Goal: Transaction & Acquisition: Purchase product/service

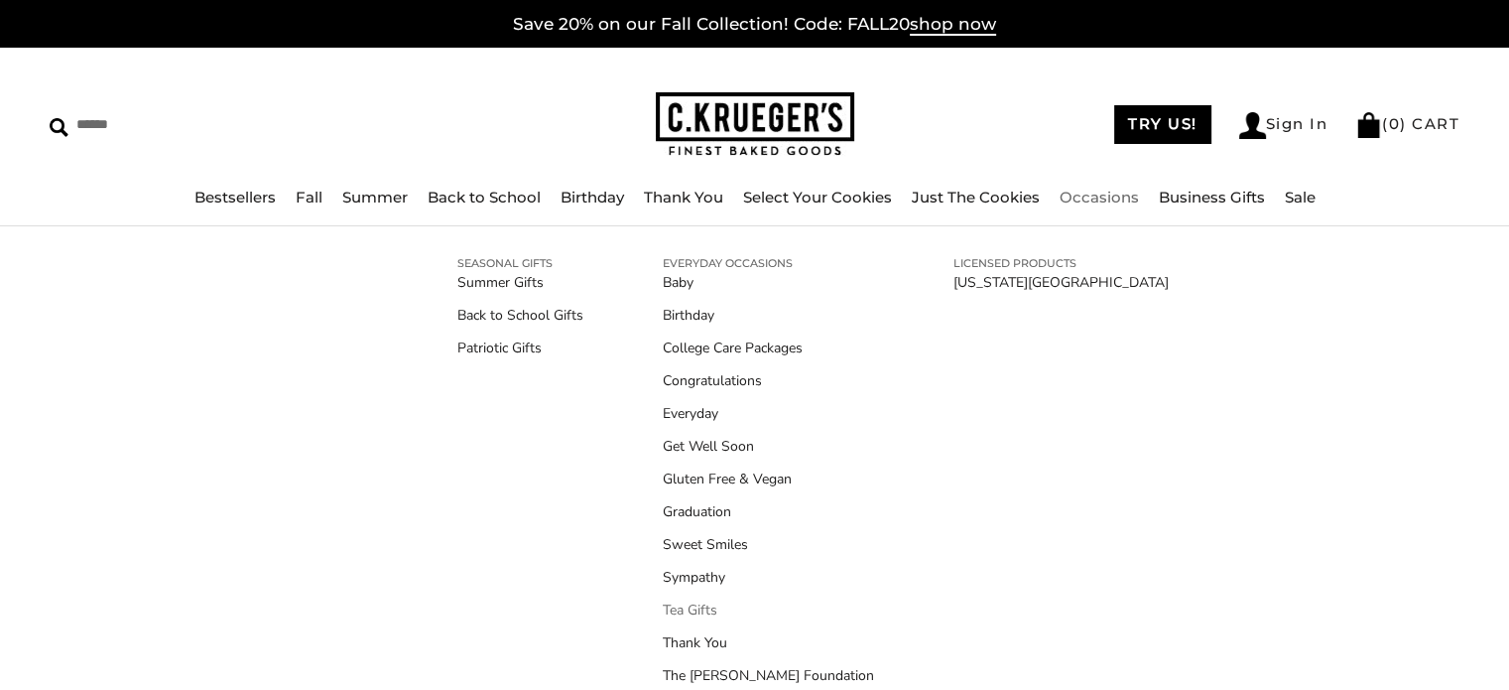
click at [684, 608] on link "Tea Gifts" at bounding box center [768, 609] width 211 height 21
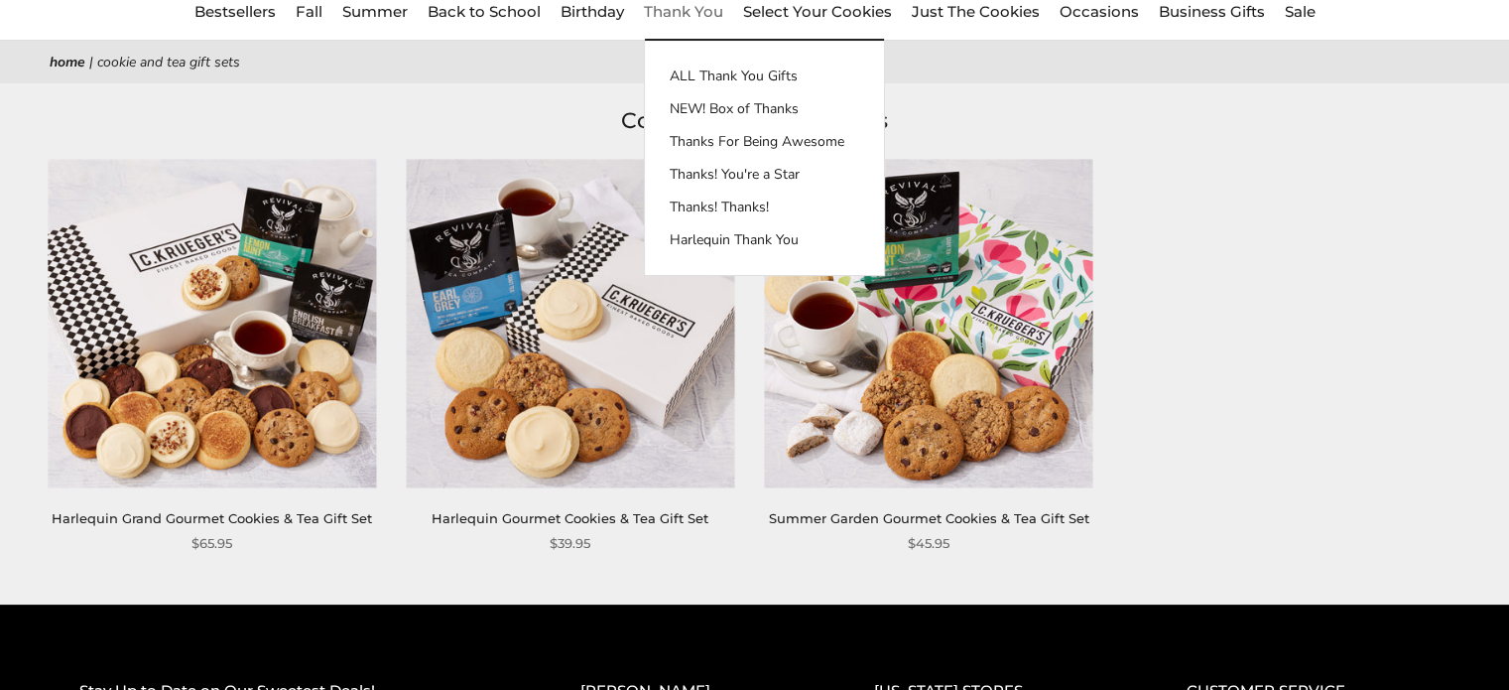
scroll to position [198, 0]
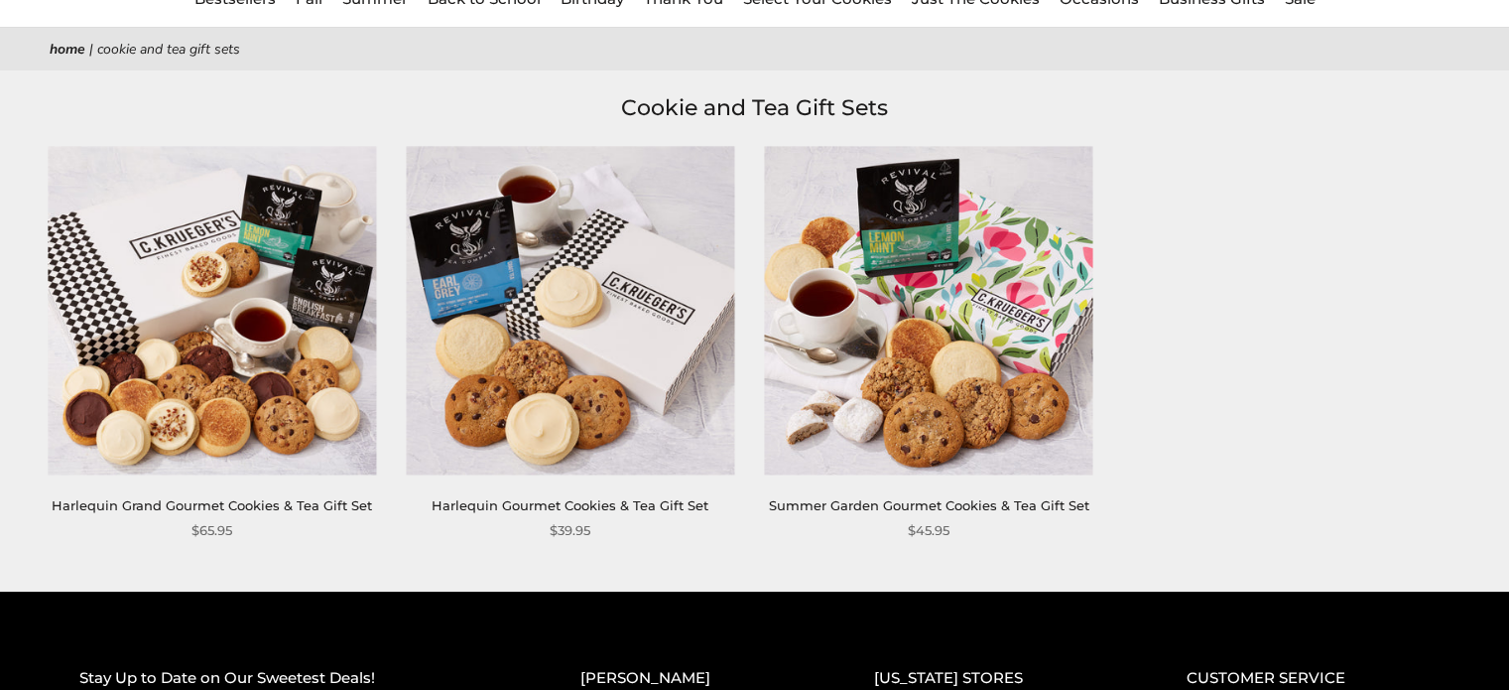
click at [938, 328] on img at bounding box center [928, 310] width 328 height 328
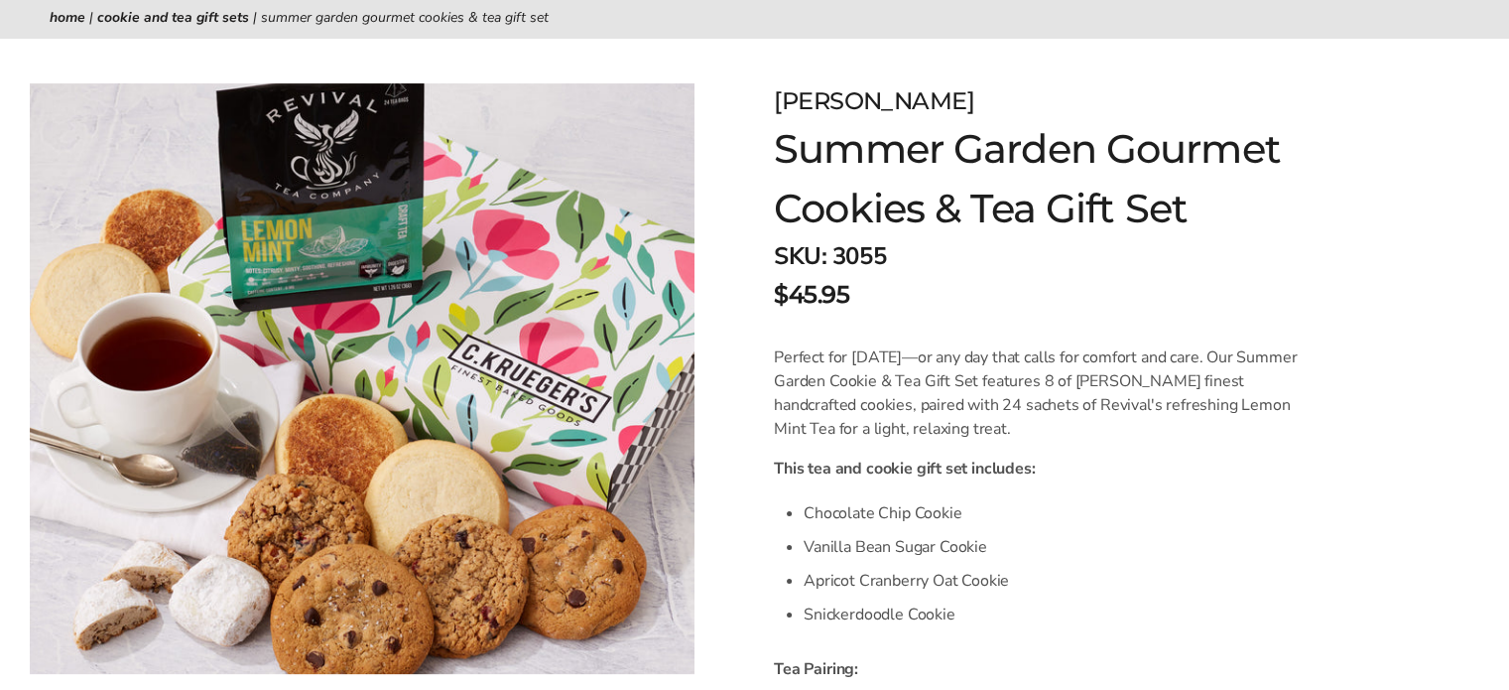
scroll to position [198, 0]
